Goal: Task Accomplishment & Management: Manage account settings

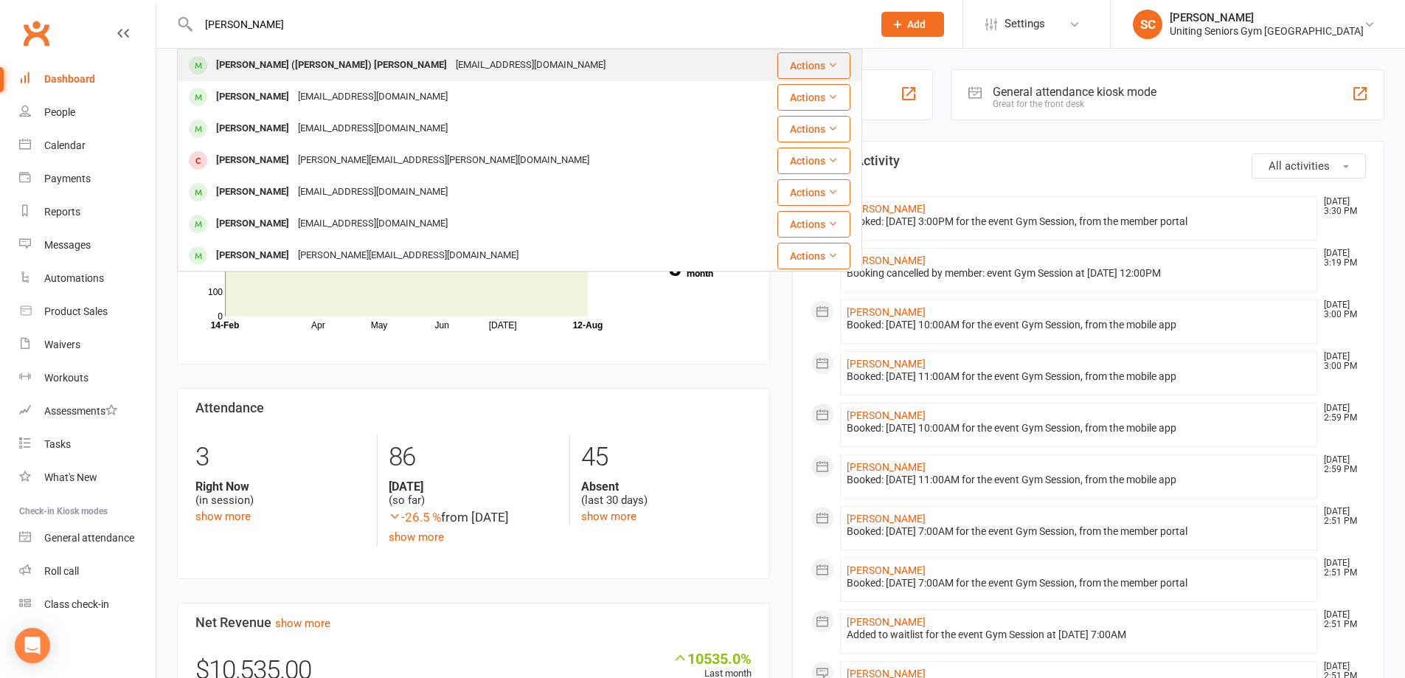
type input "john his"
click at [452, 62] on div "jhislop8@gmail.com" at bounding box center [531, 65] width 159 height 21
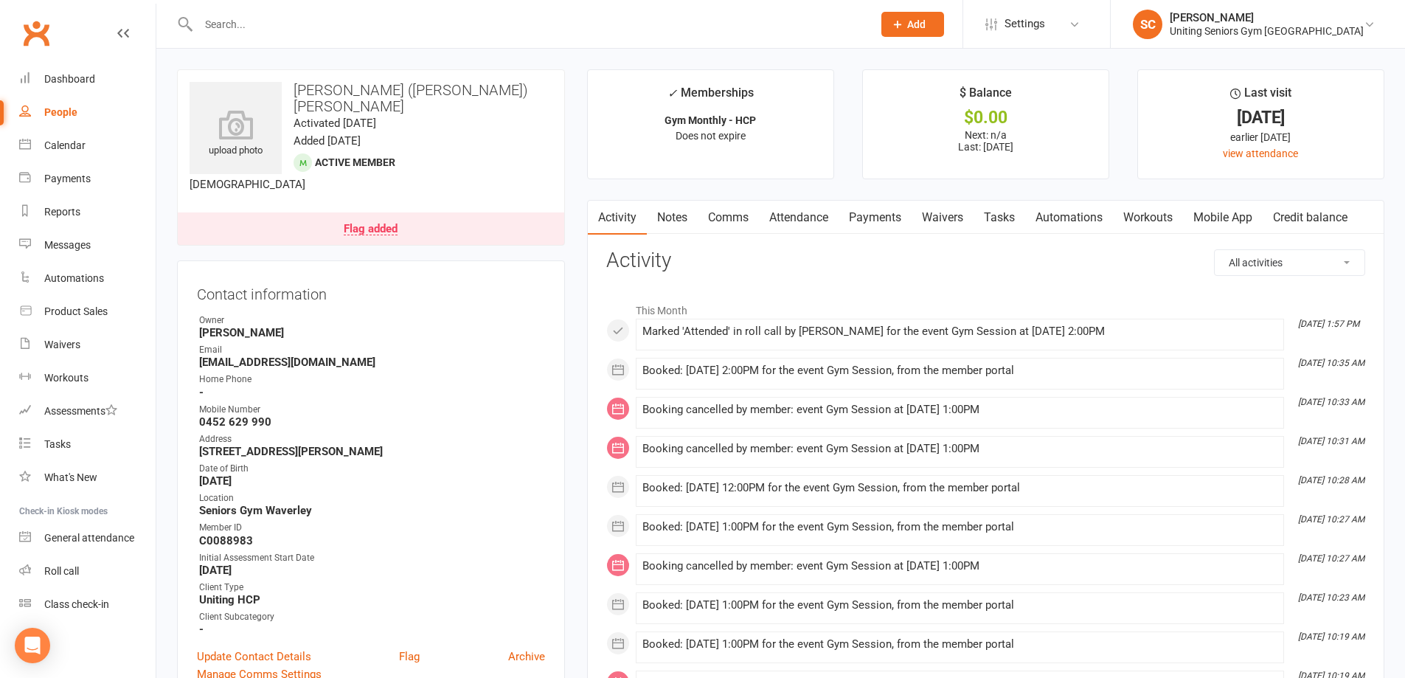
drag, startPoint x: 809, startPoint y: 210, endPoint x: 842, endPoint y: 242, distance: 46.4
click at [810, 210] on link "Attendance" at bounding box center [799, 218] width 80 height 34
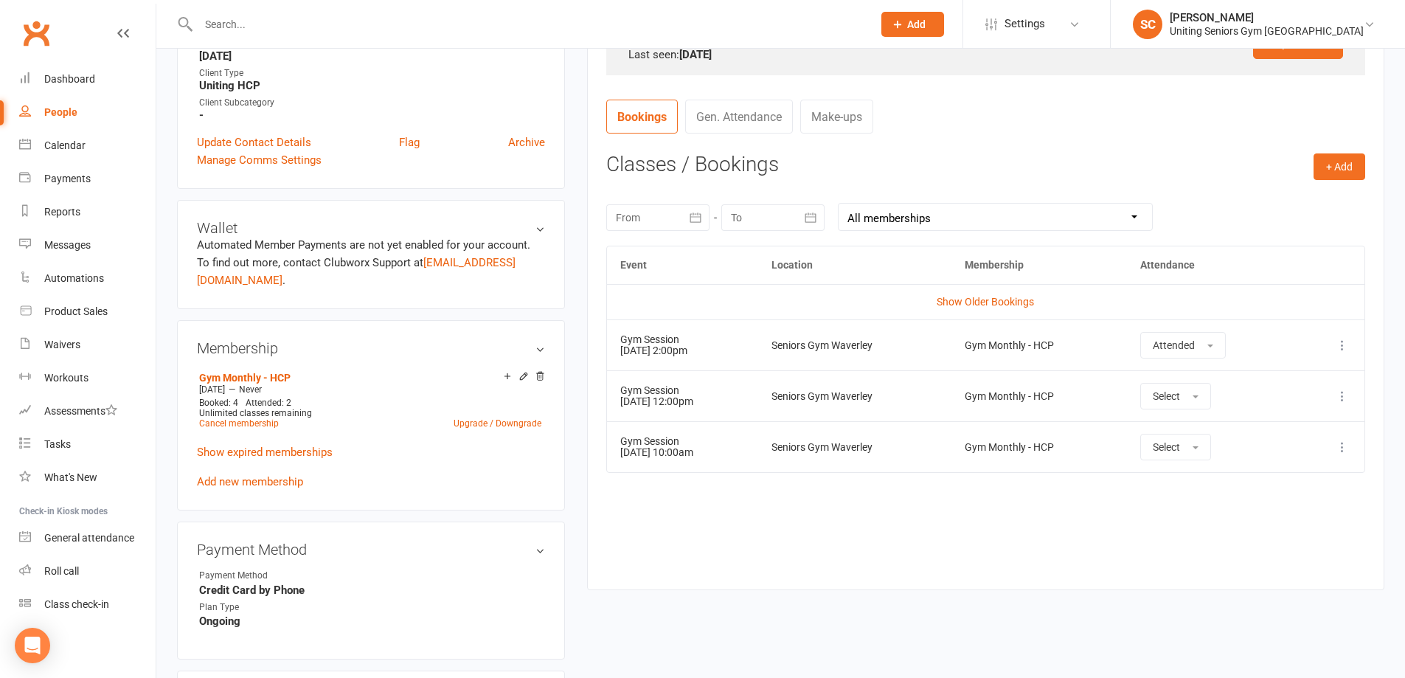
scroll to position [516, 0]
click at [915, 543] on div "Event Location Membership Attendance Show Older Bookings Gym Session 12 Aug 202…" at bounding box center [985, 404] width 759 height 322
click at [72, 571] on div "Roll call" at bounding box center [61, 571] width 35 height 12
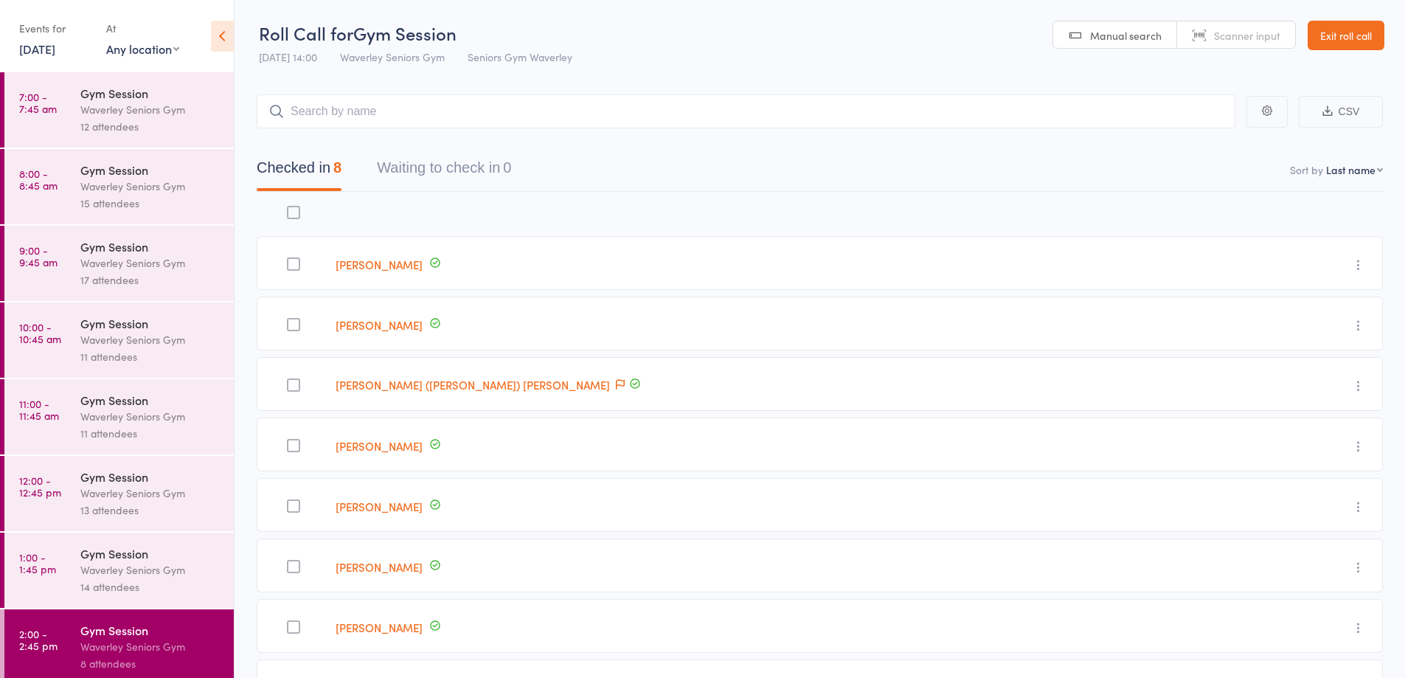
click at [1372, 35] on link "Exit roll call" at bounding box center [1346, 36] width 77 height 30
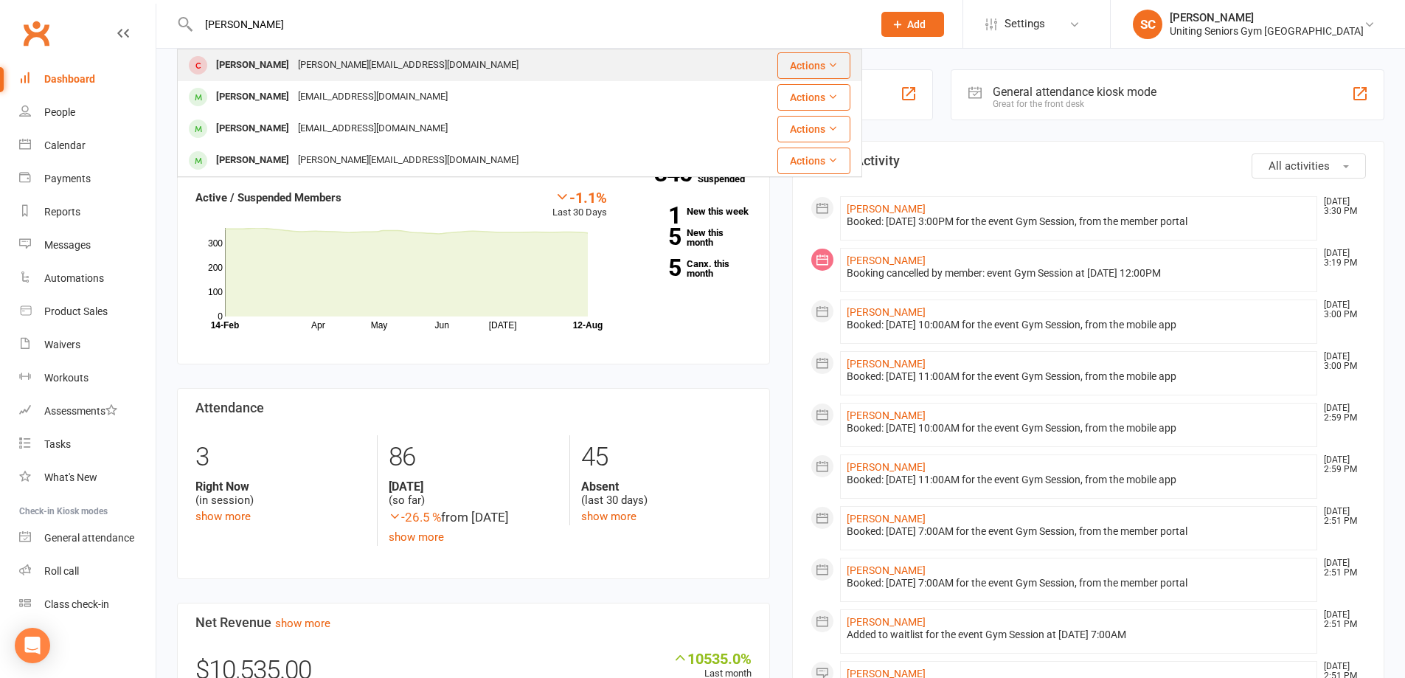
type input "[PERSON_NAME]"
click at [348, 63] on div "[PERSON_NAME][EMAIL_ADDRESS][DOMAIN_NAME]" at bounding box center [408, 65] width 229 height 21
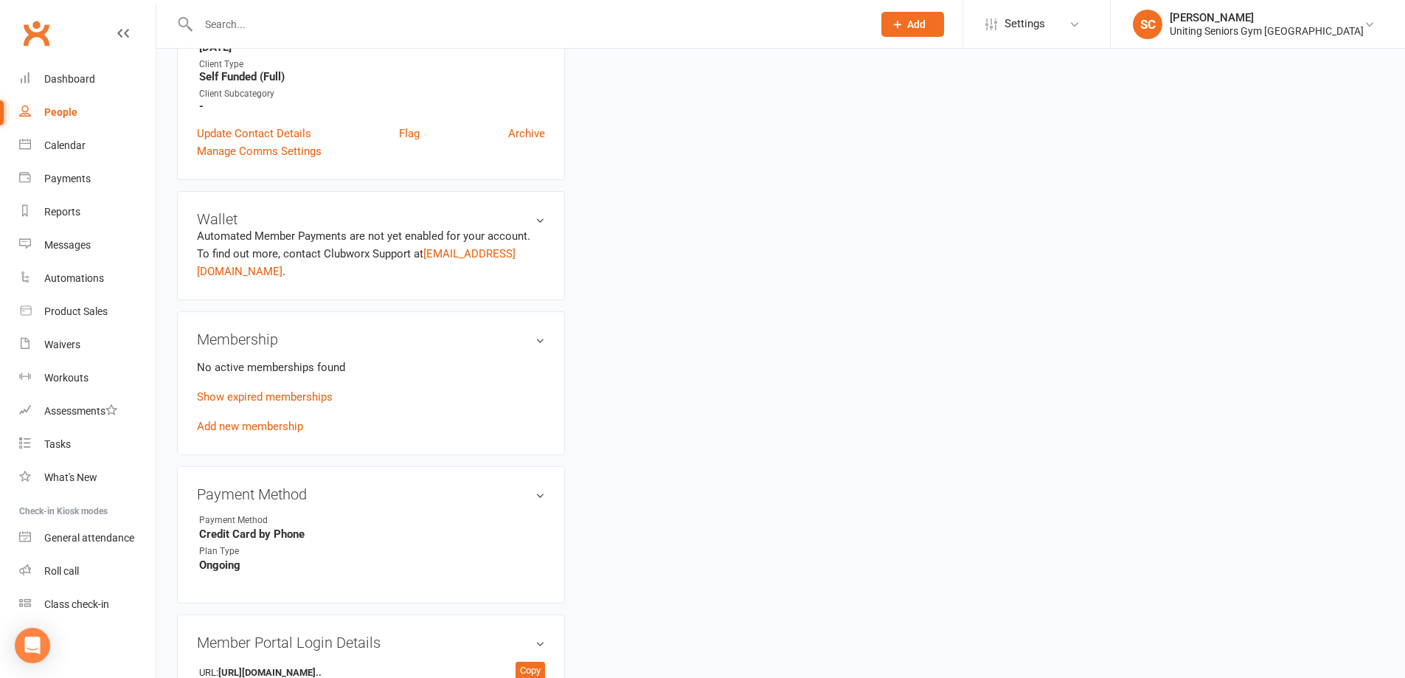
scroll to position [443, 0]
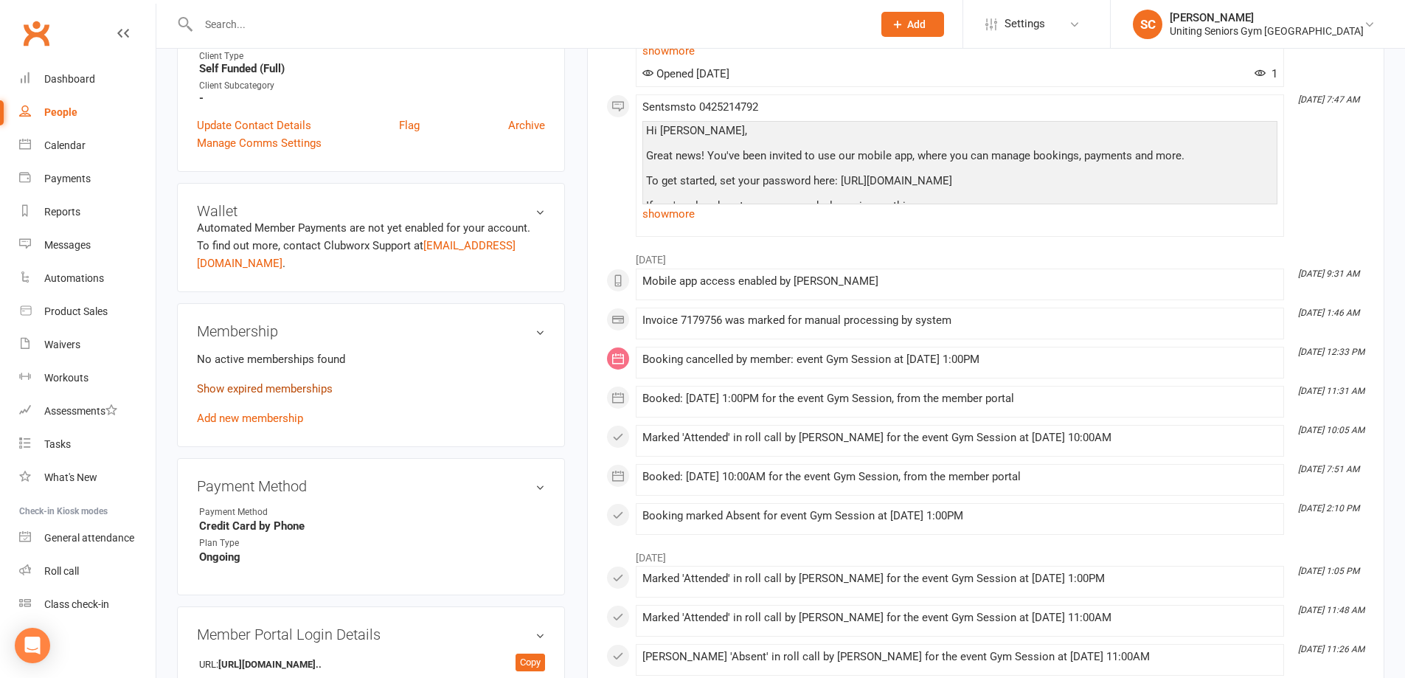
click at [306, 382] on link "Show expired memberships" at bounding box center [265, 388] width 136 height 13
